Goal: Transaction & Acquisition: Purchase product/service

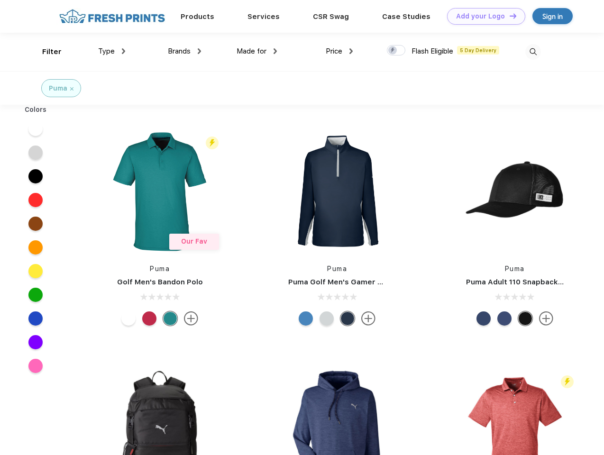
click at [483, 16] on link "Add your Logo Design Tool" at bounding box center [486, 16] width 78 height 17
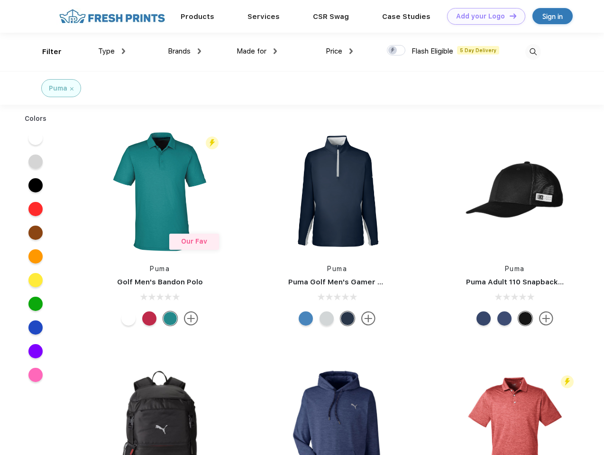
click at [0, 0] on div "Design Tool" at bounding box center [0, 0] width 0 height 0
click at [509, 16] on link "Add your Logo Design Tool" at bounding box center [486, 16] width 78 height 17
click at [46, 52] on div "Filter" at bounding box center [51, 51] width 19 height 11
click at [112, 51] on span "Type" at bounding box center [106, 51] width 17 height 9
click at [184, 51] on span "Brands" at bounding box center [179, 51] width 23 height 9
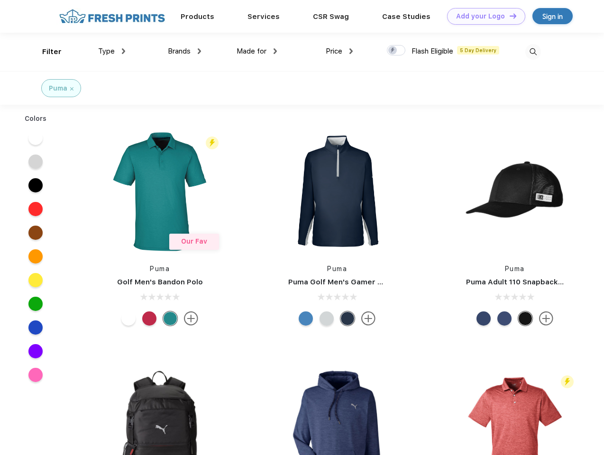
click at [257, 51] on span "Made for" at bounding box center [252, 51] width 30 height 9
click at [340, 51] on span "Price" at bounding box center [334, 51] width 17 height 9
click at [396, 51] on div at bounding box center [396, 50] width 18 height 10
click at [393, 51] on input "checkbox" at bounding box center [390, 48] width 6 height 6
click at [533, 52] on img at bounding box center [533, 52] width 16 height 16
